Goal: Task Accomplishment & Management: Manage account settings

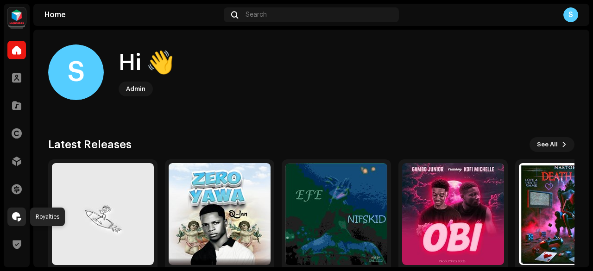
click at [19, 221] on div at bounding box center [16, 216] width 19 height 19
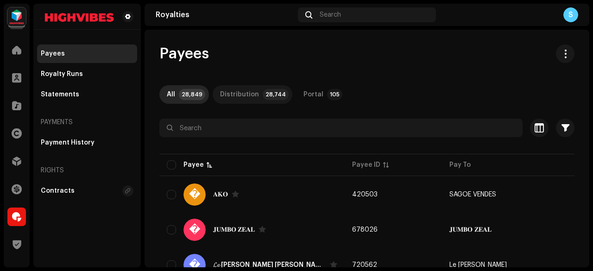
click at [263, 98] on p-badge "28,744" at bounding box center [276, 94] width 26 height 11
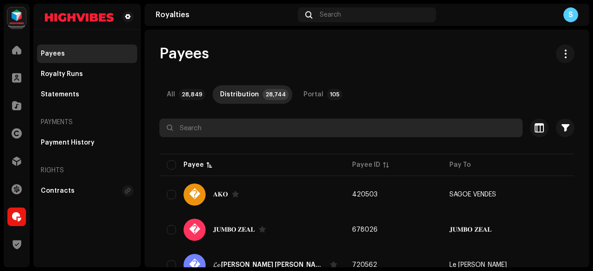
click at [303, 125] on input "text" at bounding box center [340, 128] width 363 height 19
paste input "[EMAIL_ADDRESS][DOMAIN_NAME]"
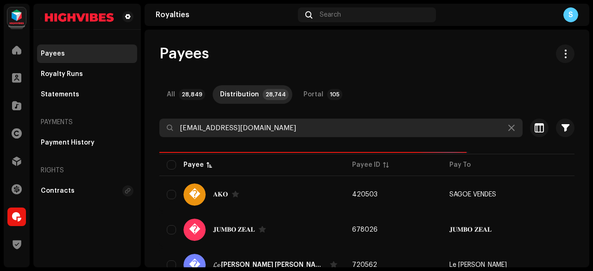
type input "[EMAIL_ADDRESS][DOMAIN_NAME]"
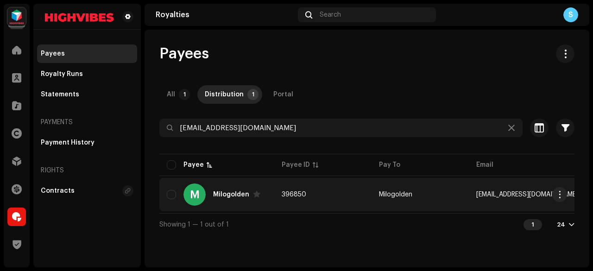
click at [327, 178] on td "396850" at bounding box center [322, 194] width 97 height 33
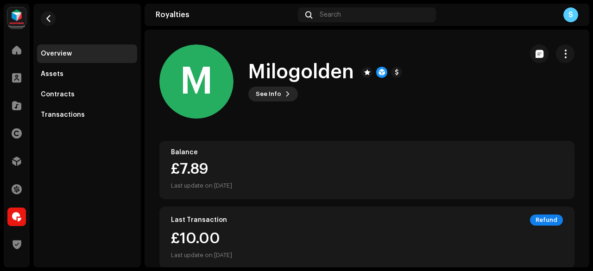
click at [279, 93] on span "See Info" at bounding box center [268, 94] width 25 height 19
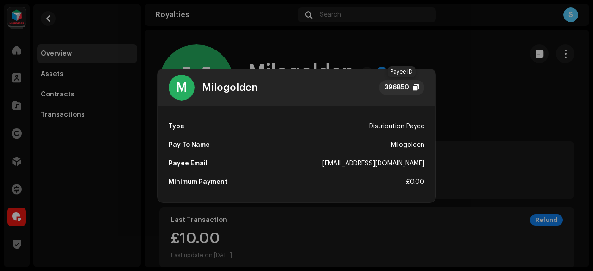
click at [385, 85] on div "396850" at bounding box center [396, 87] width 25 height 11
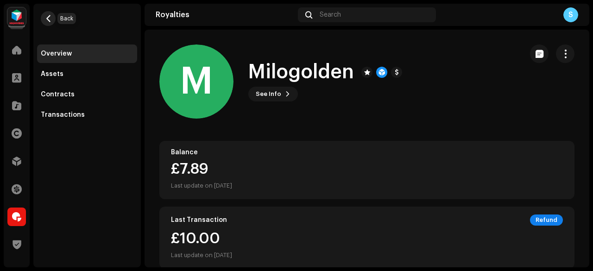
click at [49, 19] on span "button" at bounding box center [48, 18] width 7 height 7
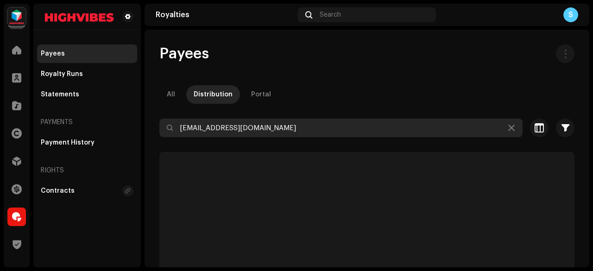
click at [293, 125] on input "[EMAIL_ADDRESS][DOMAIN_NAME]" at bounding box center [340, 128] width 363 height 19
paste input "oyedokunadeolu0"
type input "[EMAIL_ADDRESS][DOMAIN_NAME]"
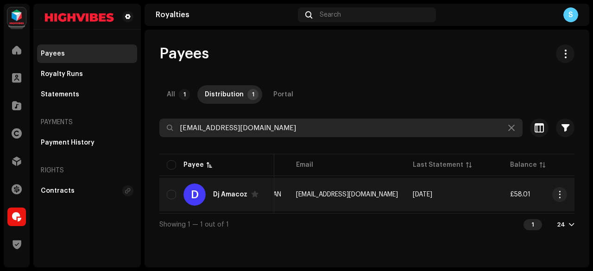
scroll to position [0, 182]
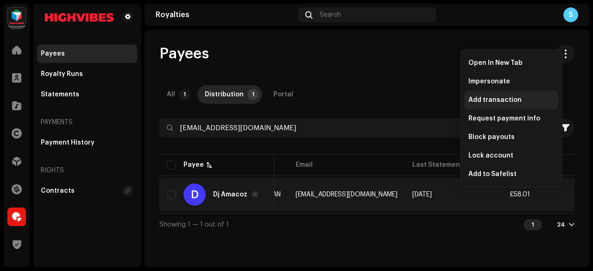
click at [490, 100] on span "Add transaction" at bounding box center [494, 99] width 53 height 7
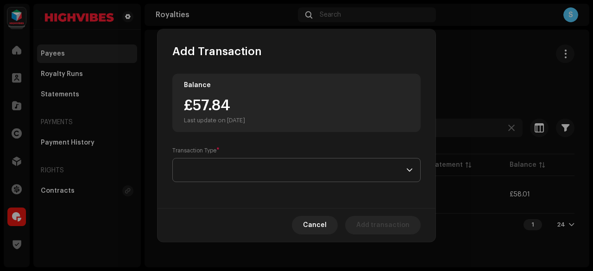
click at [276, 167] on span at bounding box center [293, 169] width 226 height 23
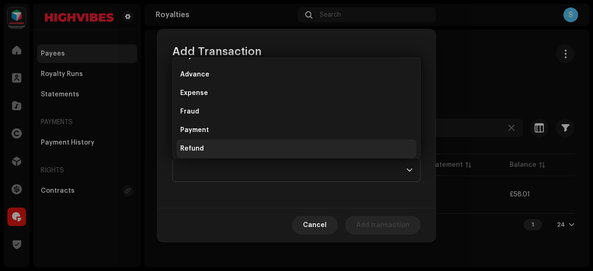
scroll to position [56, 0]
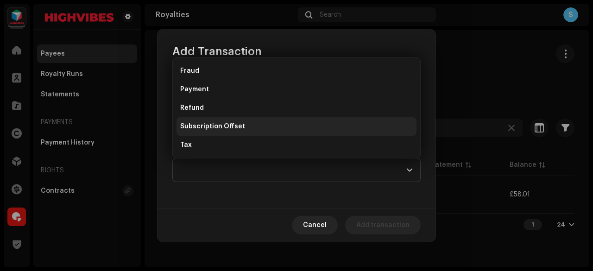
click at [238, 122] on span "Subscription Offset" at bounding box center [212, 126] width 65 height 9
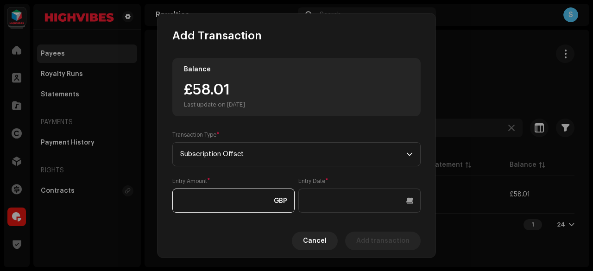
click at [231, 202] on input at bounding box center [233, 200] width 122 height 24
type input "20.00"
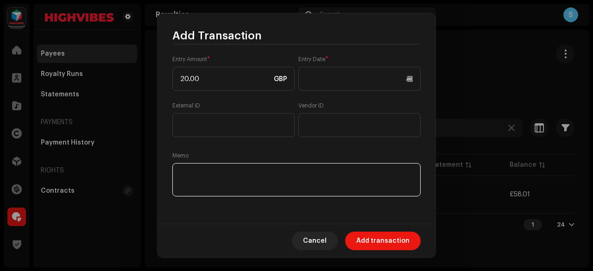
click at [266, 180] on textarea at bounding box center [296, 179] width 248 height 33
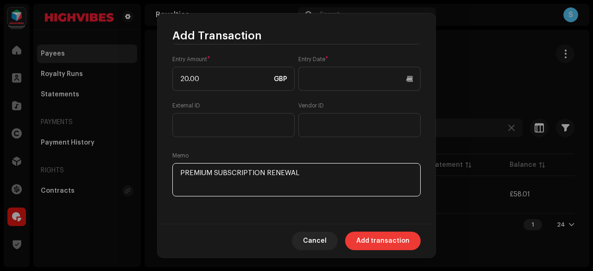
type textarea "PREMIUM SUBSCRIPTION RENEWAL"
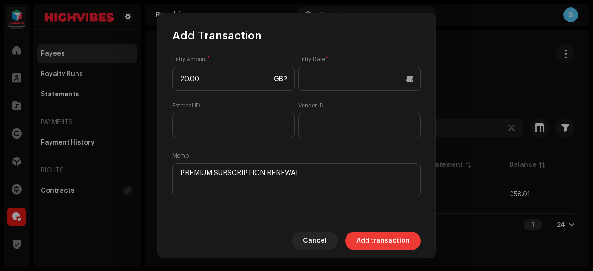
click at [380, 236] on span "Add transaction" at bounding box center [382, 241] width 53 height 19
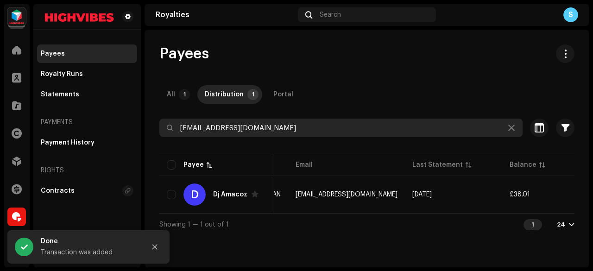
click at [313, 136] on input "[EMAIL_ADDRESS][DOMAIN_NAME]" at bounding box center [340, 128] width 363 height 19
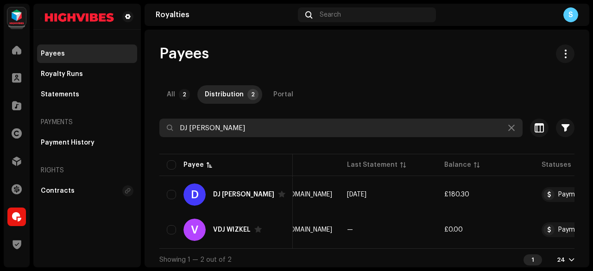
scroll to position [0, 265]
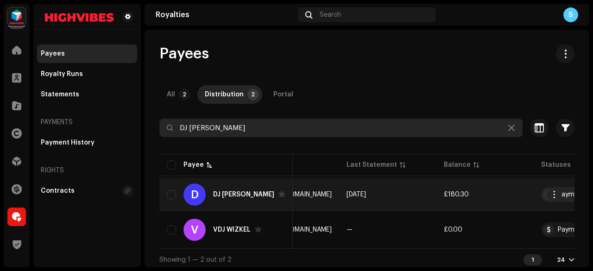
type input "DJ [PERSON_NAME]"
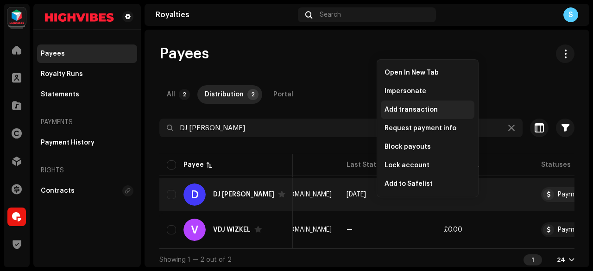
click at [424, 110] on span "Add transaction" at bounding box center [410, 109] width 53 height 7
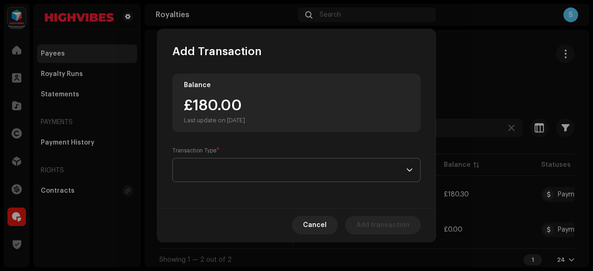
click at [334, 167] on span at bounding box center [293, 169] width 226 height 23
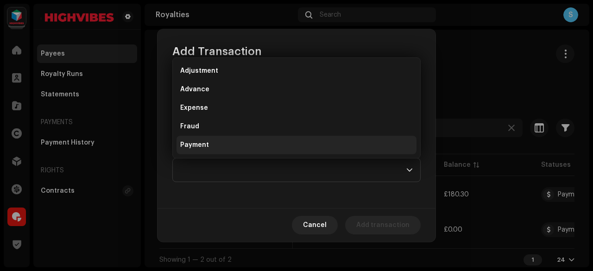
scroll to position [56, 0]
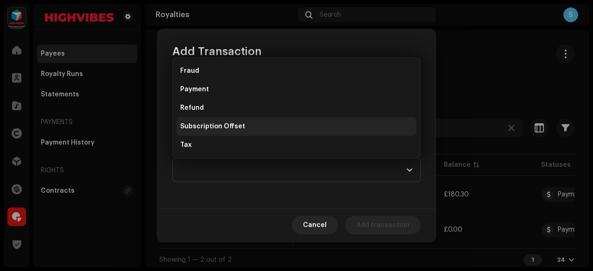
click at [311, 131] on li "Subscription Offset" at bounding box center [296, 126] width 240 height 19
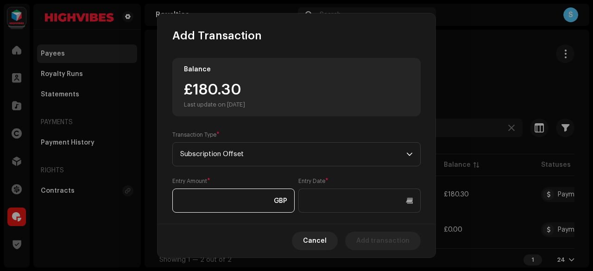
click at [205, 201] on input at bounding box center [233, 200] width 122 height 24
type input "20.00"
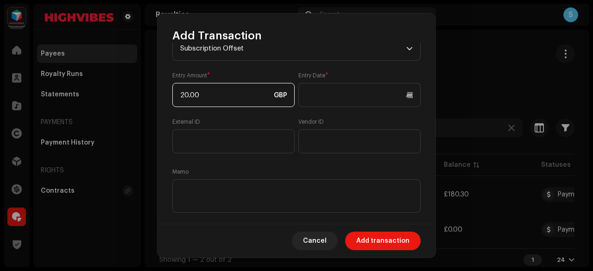
scroll to position [115, 0]
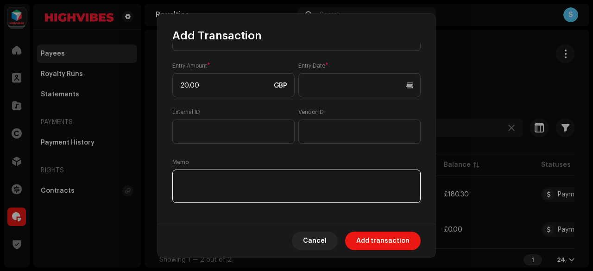
click at [213, 175] on textarea at bounding box center [296, 185] width 248 height 33
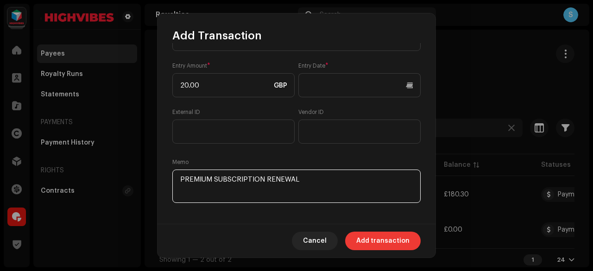
type textarea "PREMIUM SUBSCRIPTION RENEWAL"
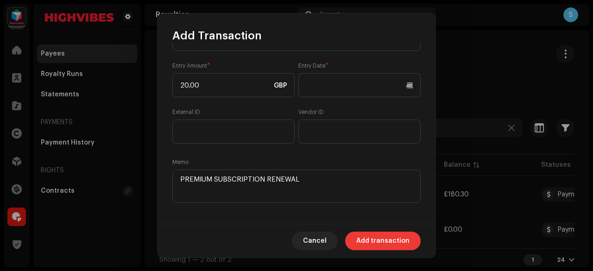
click at [386, 243] on span "Add transaction" at bounding box center [382, 241] width 53 height 19
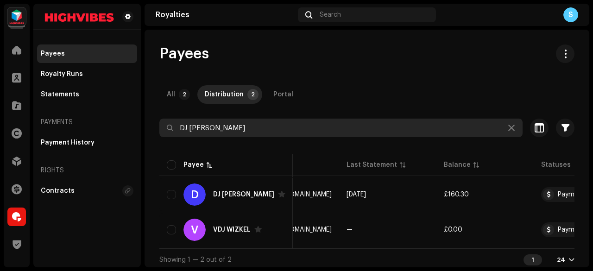
click at [247, 126] on input "DJ [PERSON_NAME]" at bounding box center [340, 128] width 363 height 19
paste input "[EMAIL_ADDRESS][DOMAIN_NAME]"
type input "[EMAIL_ADDRESS][DOMAIN_NAME]"
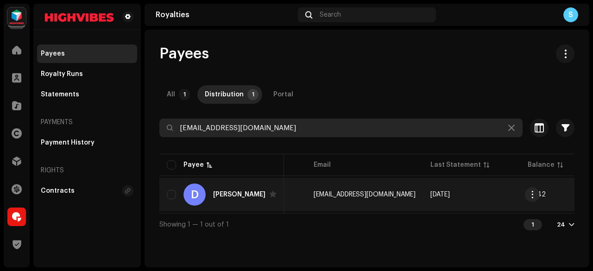
scroll to position [0, 141]
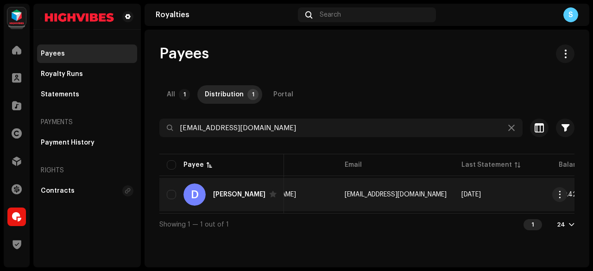
click at [392, 185] on td "[EMAIL_ADDRESS][DOMAIN_NAME]" at bounding box center [395, 194] width 117 height 33
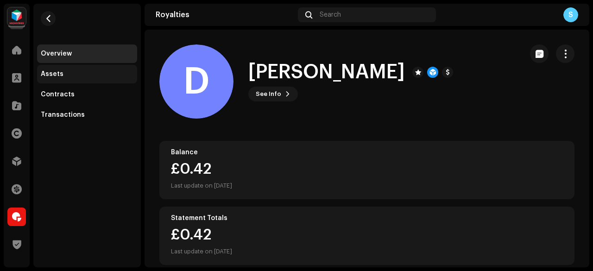
click at [96, 81] on div "Assets" at bounding box center [87, 74] width 100 height 19
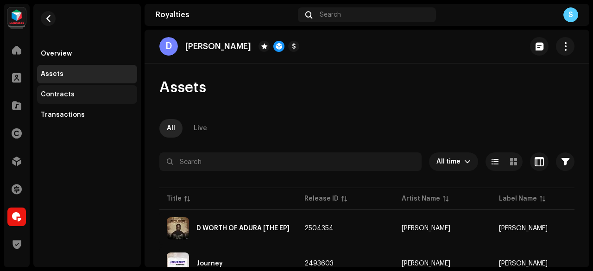
click at [92, 88] on div "Contracts" at bounding box center [87, 94] width 100 height 19
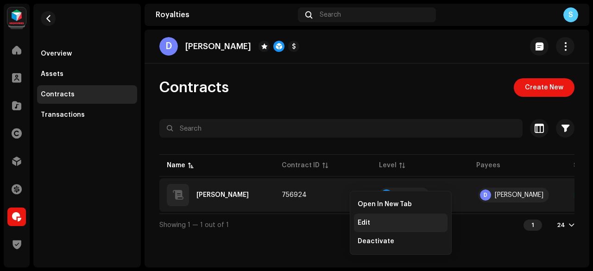
click at [368, 218] on div "Edit" at bounding box center [401, 222] width 94 height 19
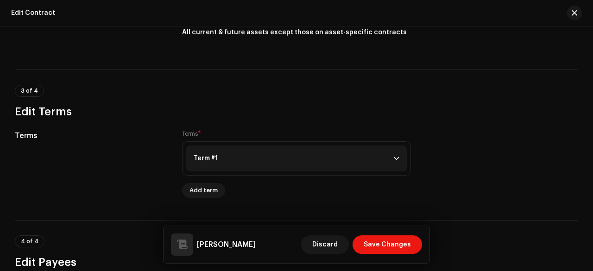
scroll to position [558, 0]
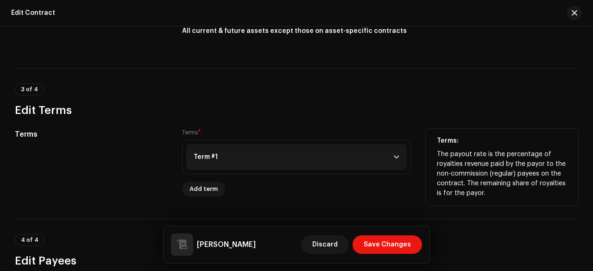
click at [357, 154] on p-accordion-header "Term #1" at bounding box center [296, 157] width 220 height 26
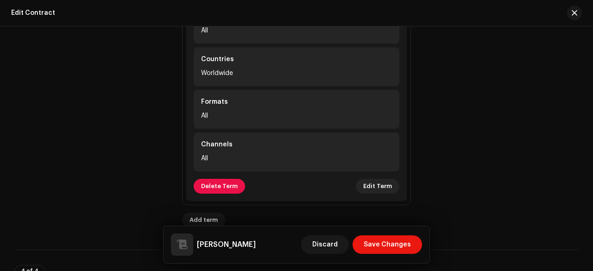
scroll to position [770, 0]
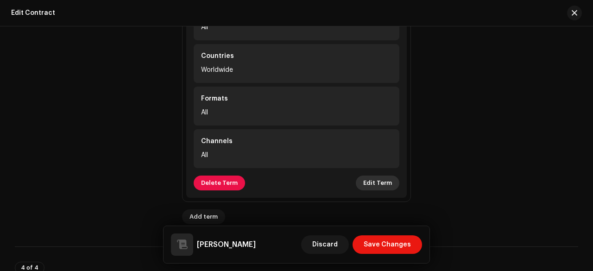
click at [373, 185] on span "Edit Term" at bounding box center [377, 183] width 29 height 19
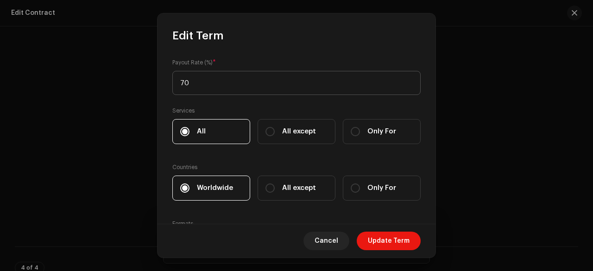
click at [305, 87] on input "70" at bounding box center [296, 83] width 248 height 24
type input "100"
click at [381, 244] on span "Update Term" at bounding box center [389, 241] width 42 height 19
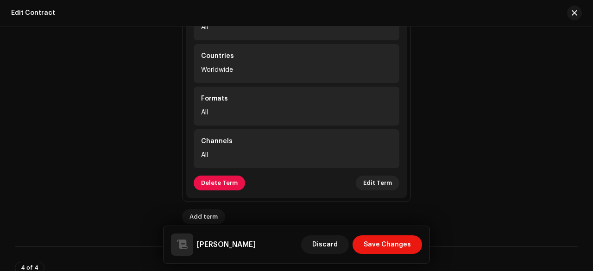
click at [381, 244] on span "Save Changes" at bounding box center [386, 244] width 47 height 19
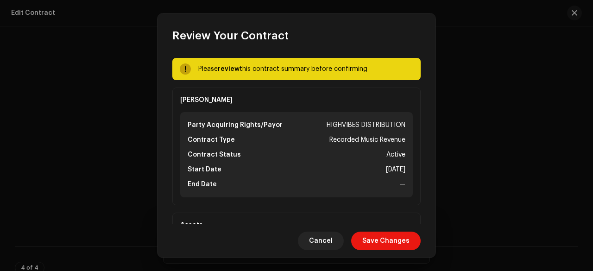
click at [381, 244] on span "Save Changes" at bounding box center [385, 241] width 47 height 19
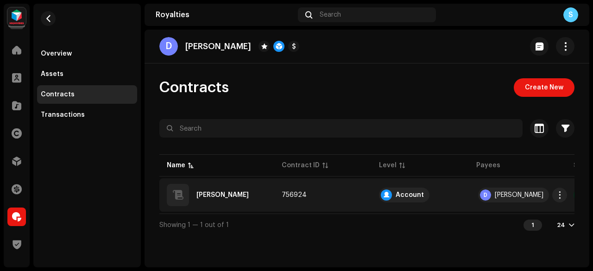
click at [332, 185] on td "756924" at bounding box center [322, 194] width 97 height 33
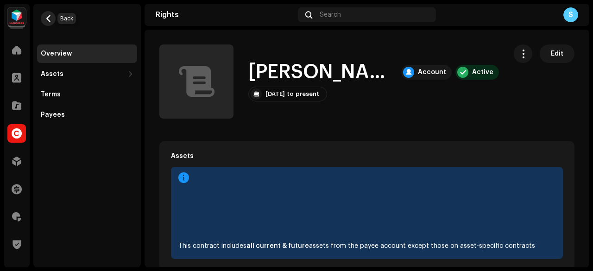
click at [46, 21] on span "button" at bounding box center [48, 18] width 7 height 7
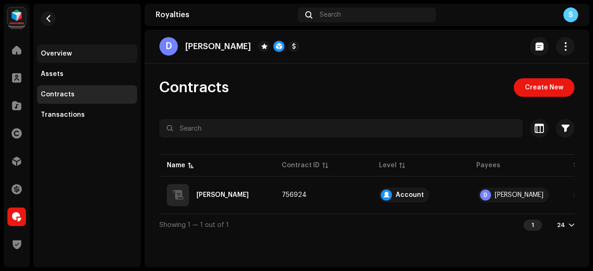
click at [97, 47] on div "Overview" at bounding box center [87, 53] width 100 height 19
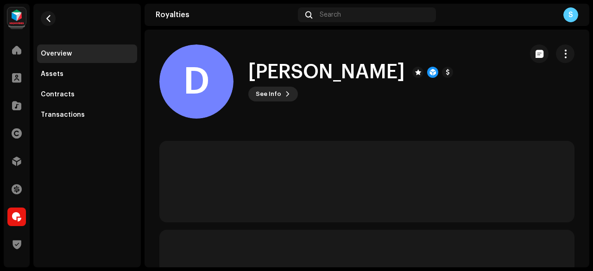
click at [281, 92] on button "See Info" at bounding box center [273, 94] width 50 height 15
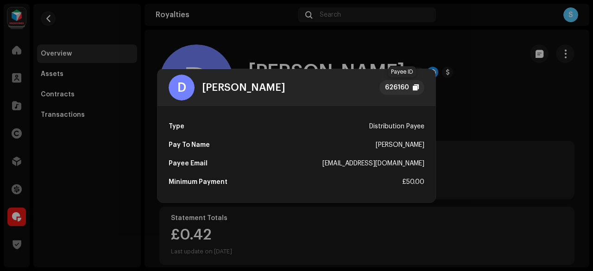
click at [392, 91] on div "626160" at bounding box center [397, 87] width 24 height 11
